Goal: Task Accomplishment & Management: Complete application form

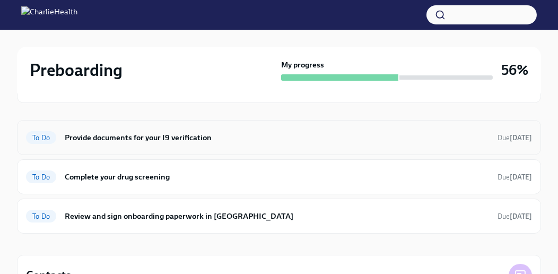
scroll to position [143, 0]
click at [174, 175] on h6 "Complete your drug screening" at bounding box center [277, 177] width 424 height 12
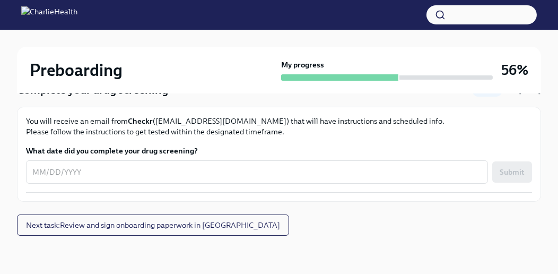
scroll to position [102, 0]
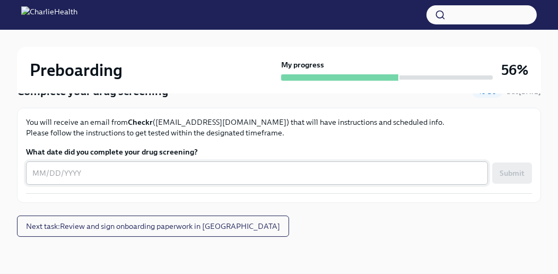
click at [152, 183] on div "x ​" at bounding box center [257, 172] width 462 height 23
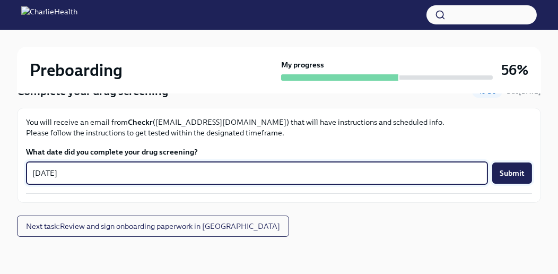
type textarea "[DATE]"
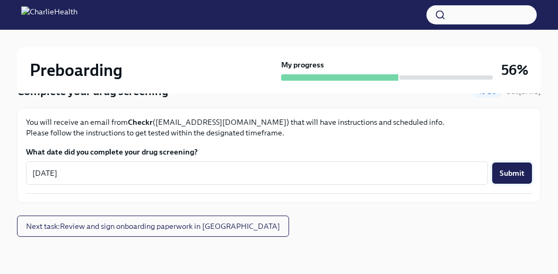
click at [519, 178] on button "Submit" at bounding box center [512, 172] width 40 height 21
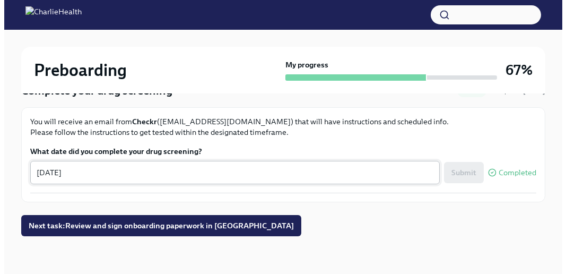
scroll to position [0, 0]
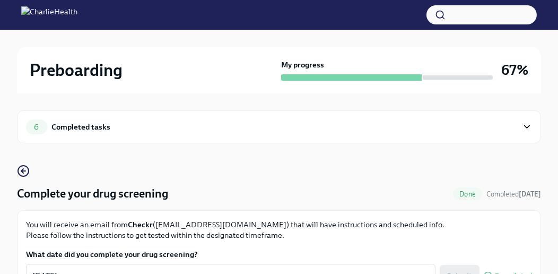
click at [84, 125] on div "Completed tasks" at bounding box center [80, 127] width 59 height 12
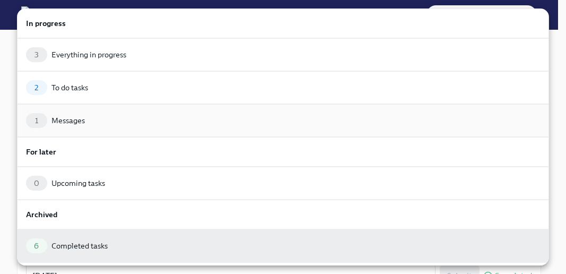
click at [109, 127] on div "1 Messages" at bounding box center [283, 120] width 532 height 33
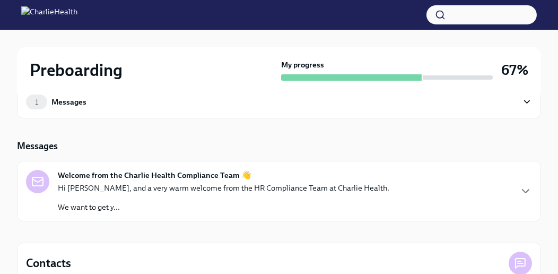
scroll to position [33, 0]
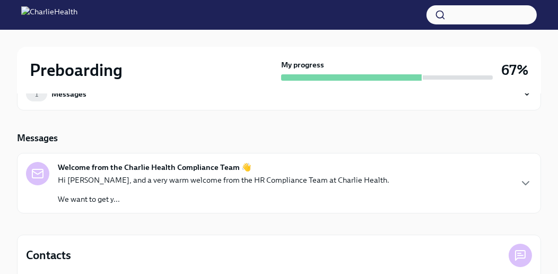
click at [142, 188] on div "Hi [PERSON_NAME], and a very warm welcome from the HR Compliance Team at Charli…" at bounding box center [224, 190] width 332 height 30
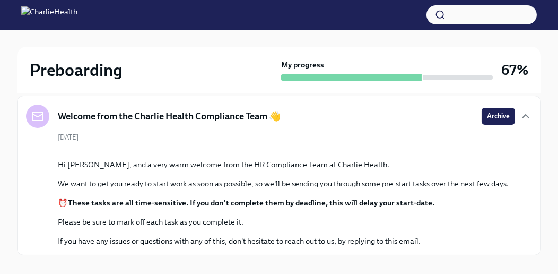
scroll to position [89, 0]
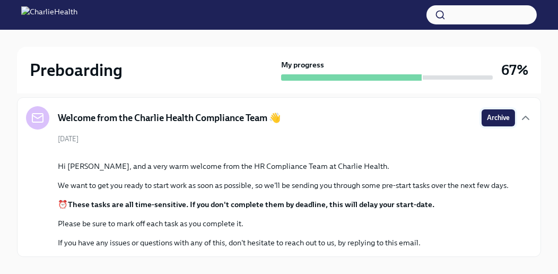
click at [488, 117] on span "Archive" at bounding box center [498, 117] width 23 height 11
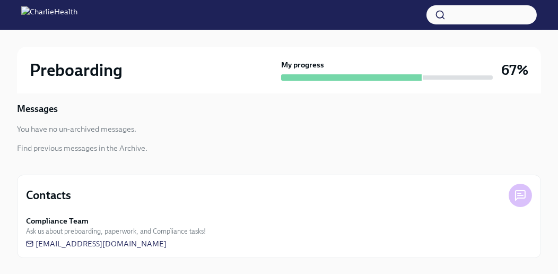
scroll to position [0, 0]
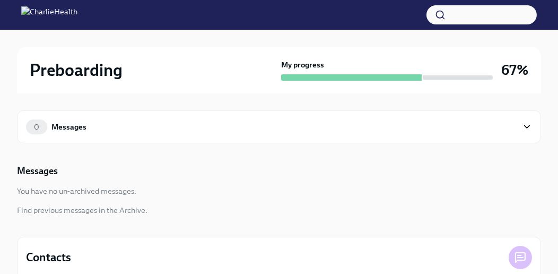
click at [325, 81] on div "Preboarding My progress 67%" at bounding box center [279, 70] width 524 height 47
click at [92, 77] on h2 "Preboarding" at bounding box center [76, 69] width 93 height 21
click at [71, 12] on img at bounding box center [49, 14] width 56 height 17
click at [67, 132] on div "0 Messages" at bounding box center [272, 126] width 492 height 15
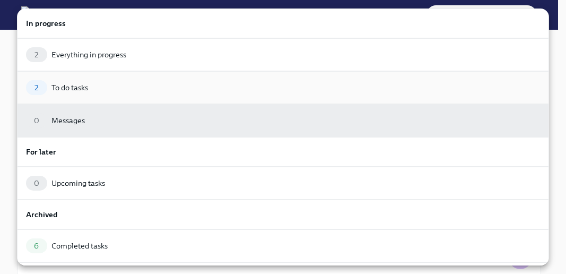
click at [204, 87] on div "2 To do tasks" at bounding box center [283, 87] width 514 height 15
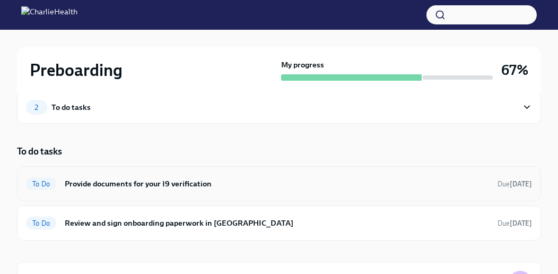
scroll to position [19, 0]
click at [199, 109] on div "2 To do tasks" at bounding box center [272, 107] width 492 height 15
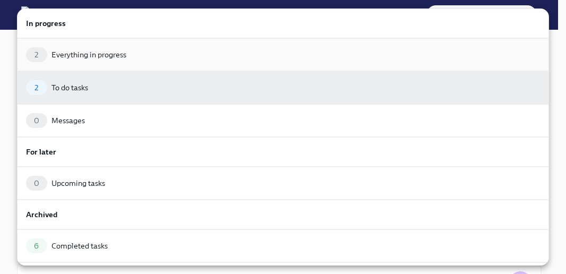
click at [179, 60] on div "2 Everything in progress" at bounding box center [283, 54] width 514 height 15
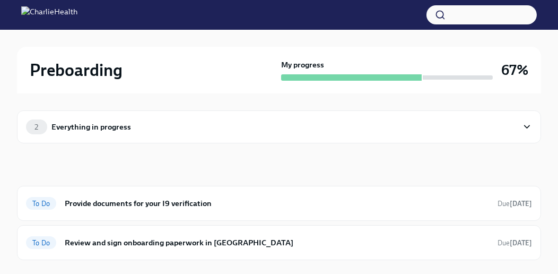
click at [198, 125] on div "2 Everything in progress" at bounding box center [272, 126] width 492 height 15
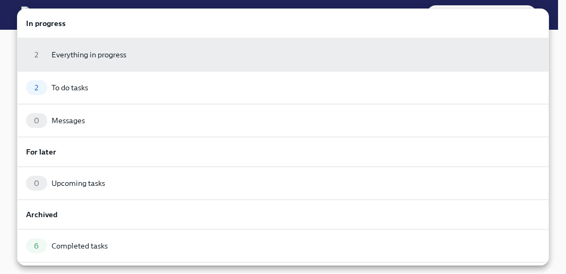
click at [6, 62] on div at bounding box center [283, 137] width 566 height 274
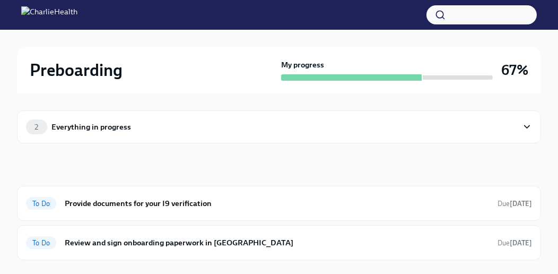
click at [530, 129] on icon at bounding box center [527, 126] width 10 height 11
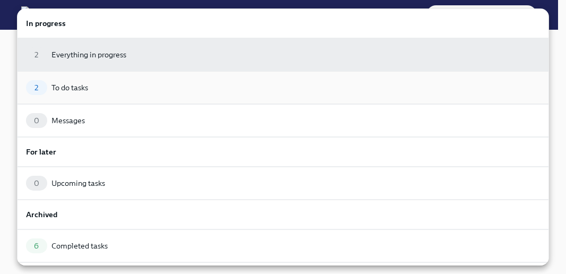
click at [242, 88] on div "2 To do tasks" at bounding box center [283, 87] width 514 height 15
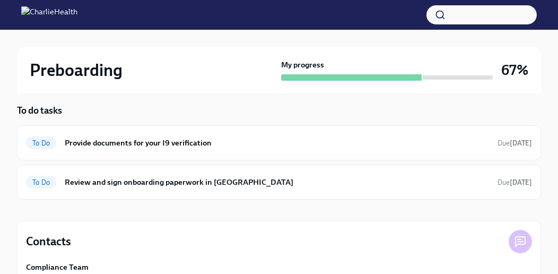
scroll to position [60, 0]
click at [208, 143] on h6 "Provide documents for your I9 verification" at bounding box center [277, 143] width 424 height 12
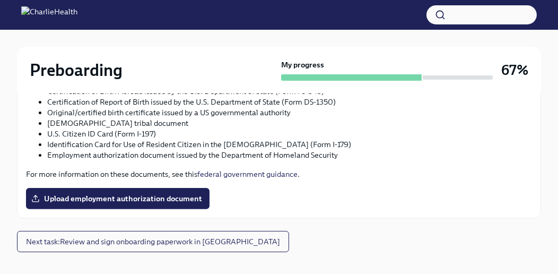
scroll to position [651, 0]
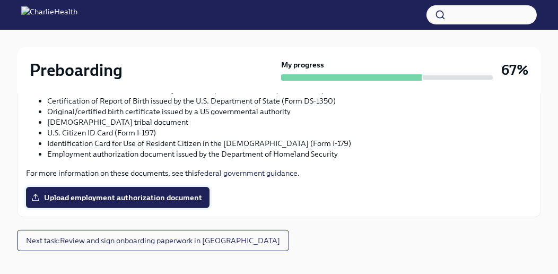
click at [124, 190] on label "Upload employment authorization document" at bounding box center [118, 197] width 184 height 21
click at [0, 0] on input "Upload employment authorization document" at bounding box center [0, 0] width 0 height 0
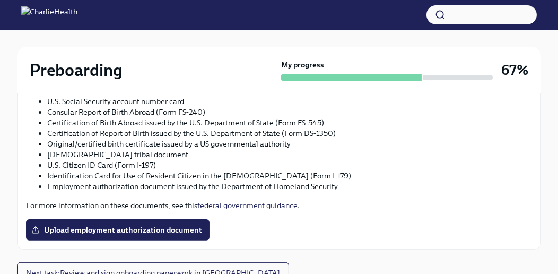
scroll to position [665, 0]
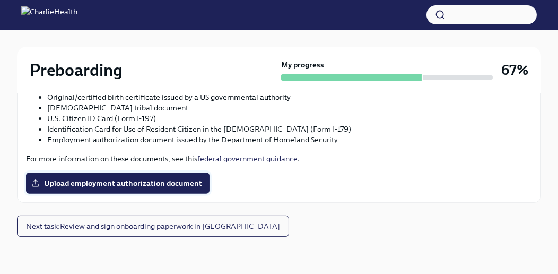
click at [184, 178] on span "Upload employment authorization document" at bounding box center [117, 183] width 169 height 11
click at [0, 0] on input "Upload employment authorization document" at bounding box center [0, 0] width 0 height 0
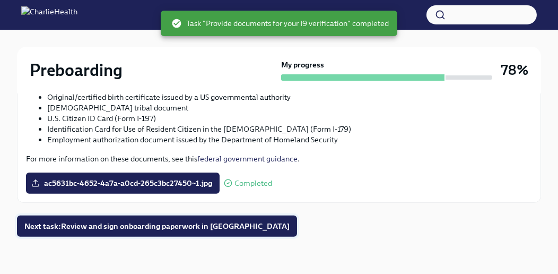
click at [204, 225] on span "Next task : Review and sign onboarding paperwork in UKG" at bounding box center [156, 226] width 265 height 11
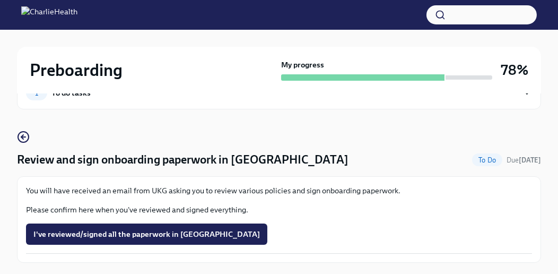
scroll to position [60, 0]
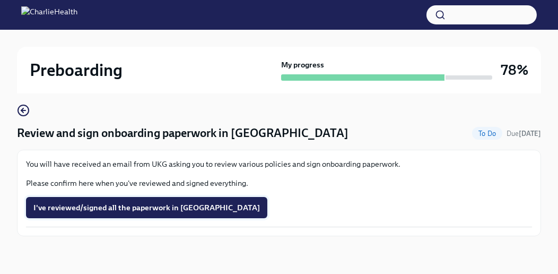
click at [124, 214] on button "I've reviewed/signed all the paperwork in UKG" at bounding box center [146, 207] width 241 height 21
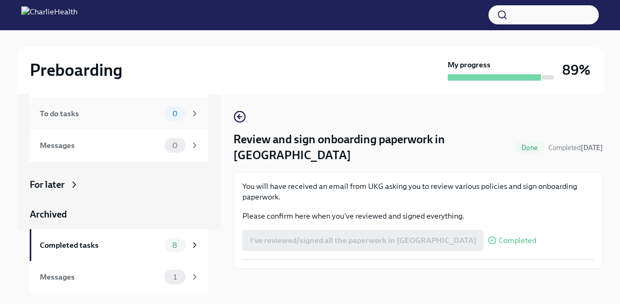
scroll to position [18, 0]
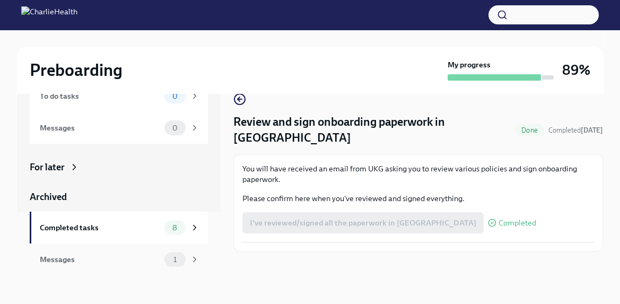
click at [124, 264] on div "Messages" at bounding box center [100, 260] width 120 height 12
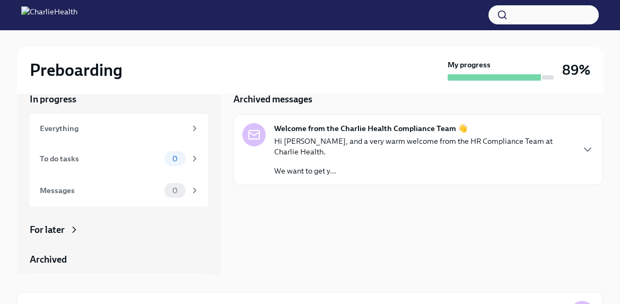
click at [368, 142] on p "Hi [PERSON_NAME], and a very warm welcome from the HR Compliance Team at Charli…" at bounding box center [423, 146] width 299 height 21
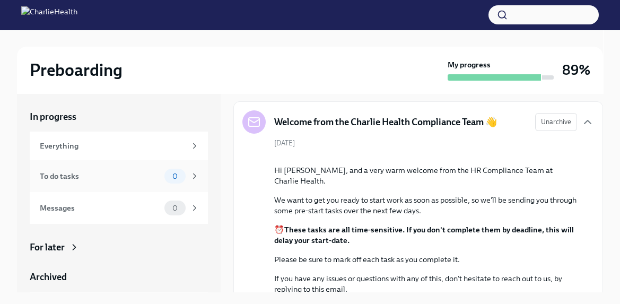
scroll to position [79, 0]
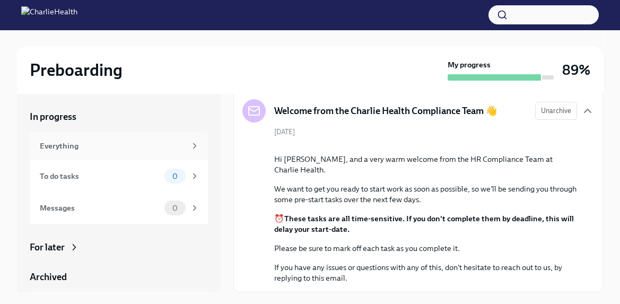
click at [111, 151] on div "Everything" at bounding box center [113, 146] width 146 height 12
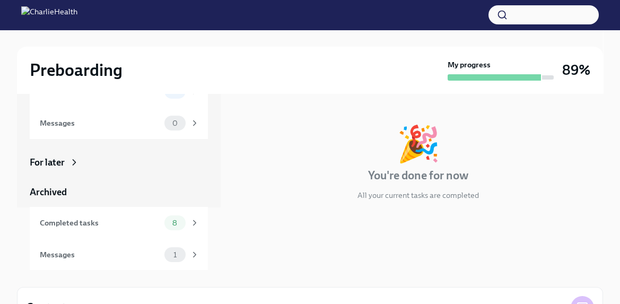
scroll to position [60, 0]
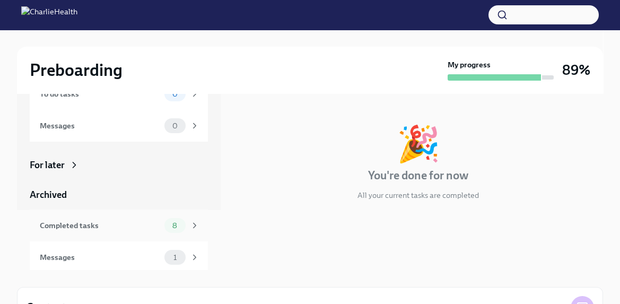
click at [124, 228] on div "Completed tasks" at bounding box center [100, 226] width 120 height 12
